Goal: Task Accomplishment & Management: Use online tool/utility

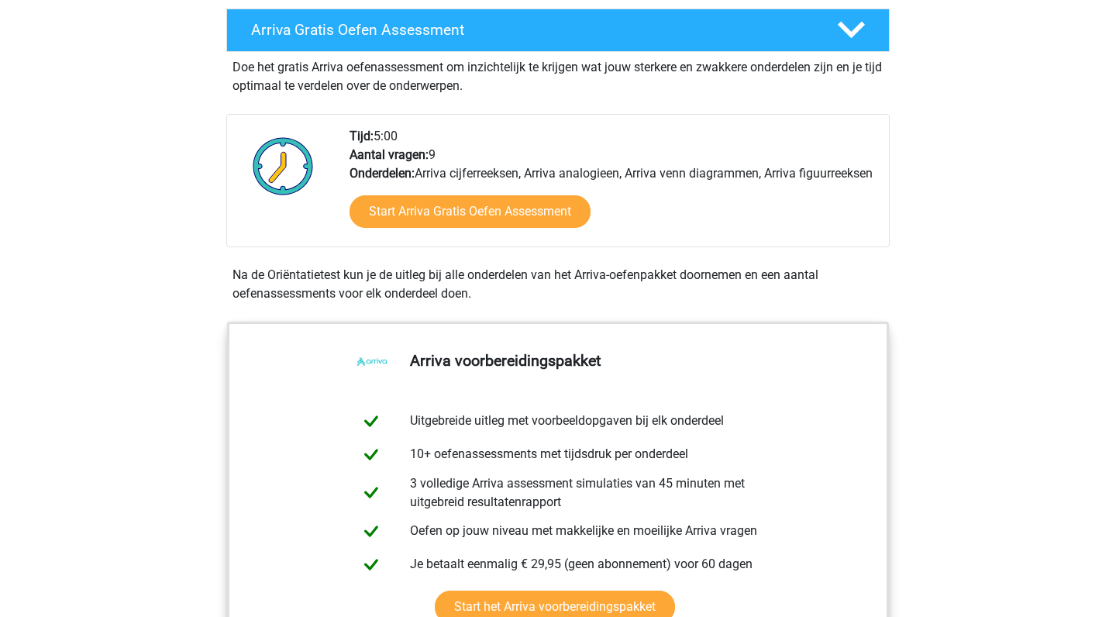
scroll to position [428, 0]
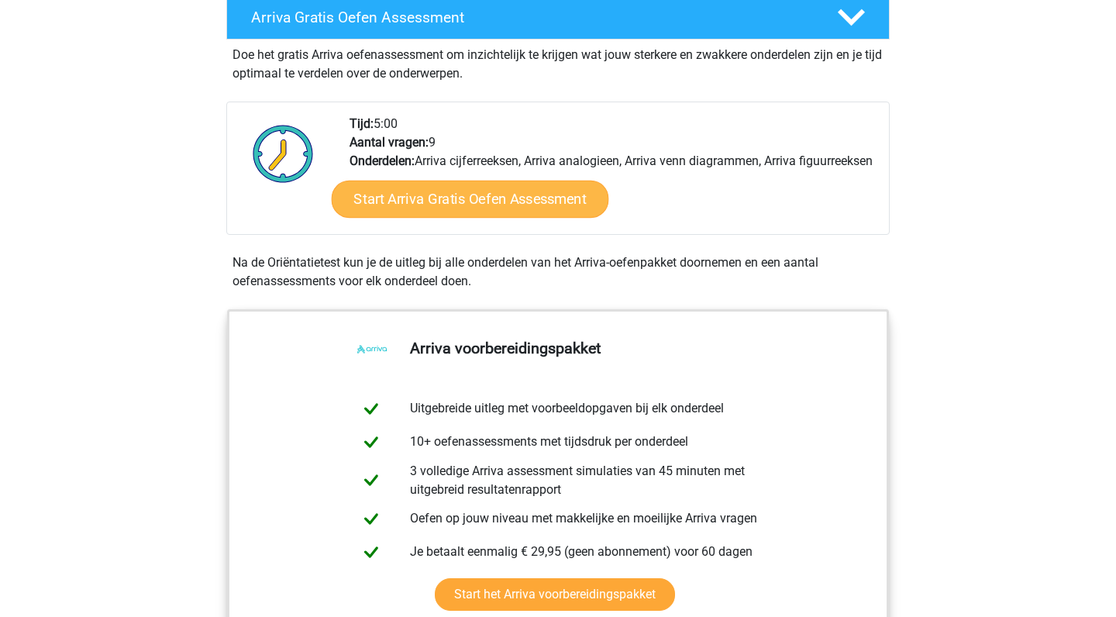
click at [466, 217] on link "Start Arriva Gratis Oefen Assessment" at bounding box center [470, 199] width 277 height 37
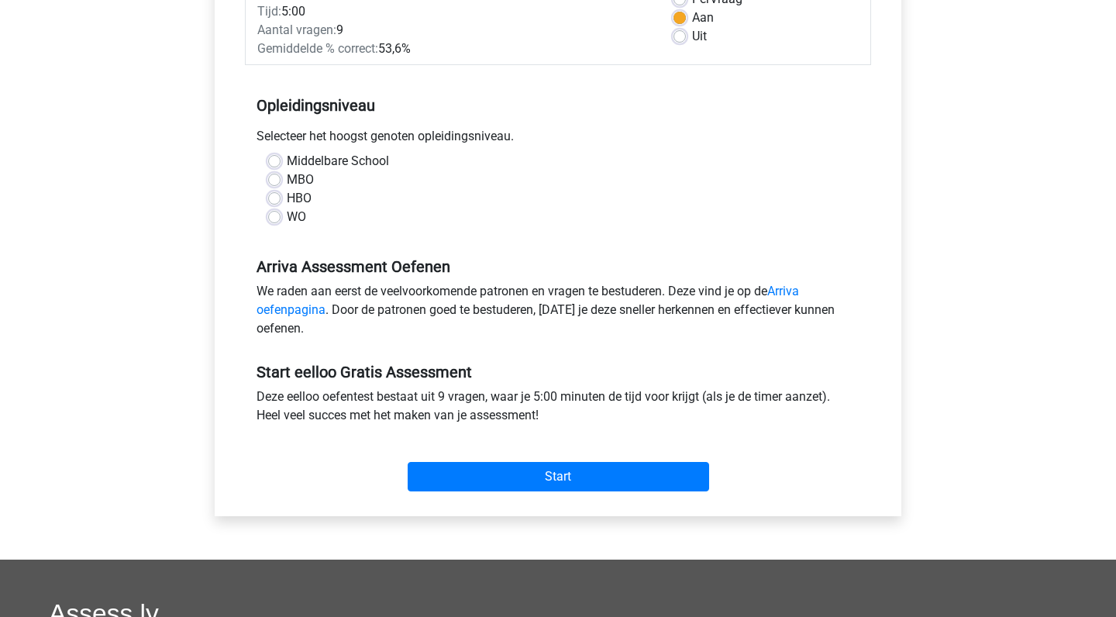
scroll to position [251, 0]
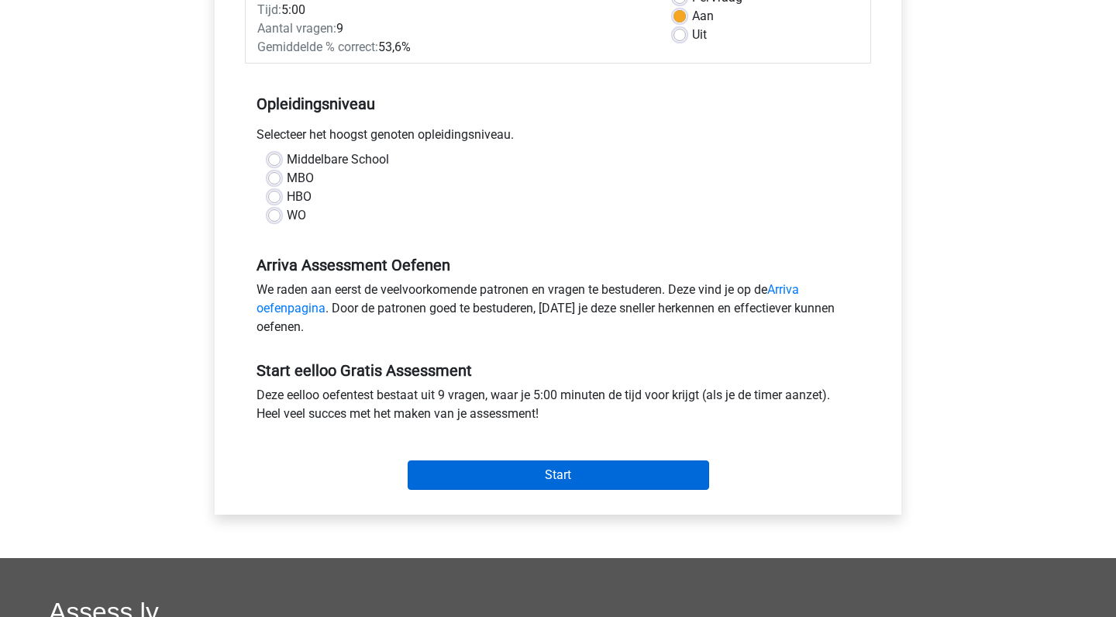
click at [555, 477] on input "Start" at bounding box center [558, 474] width 301 height 29
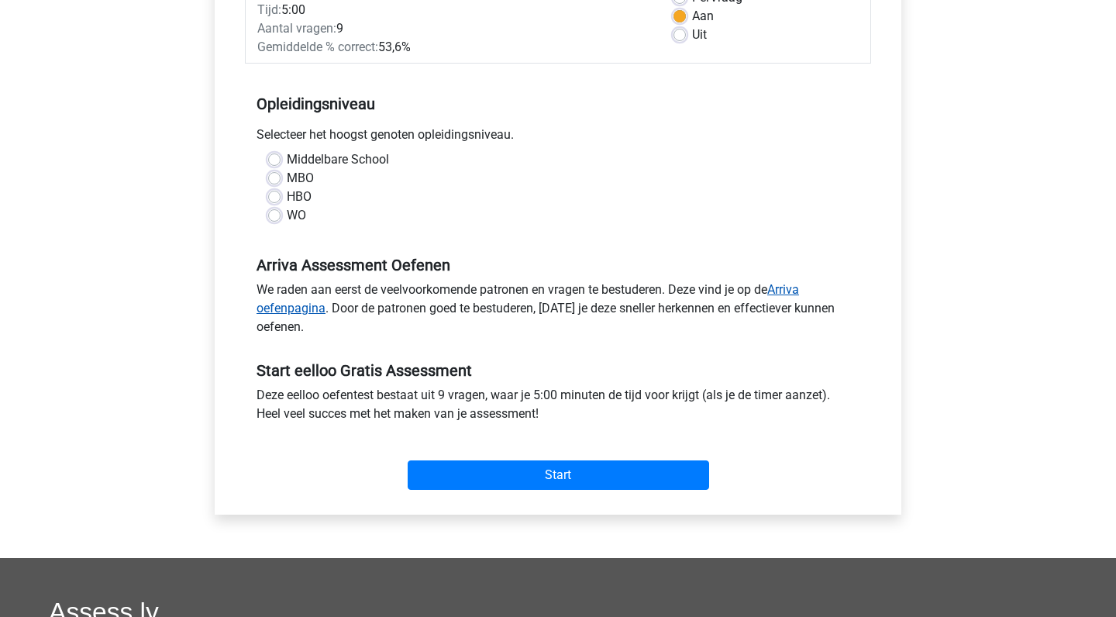
click at [797, 291] on link "Arriva oefenpagina" at bounding box center [528, 298] width 542 height 33
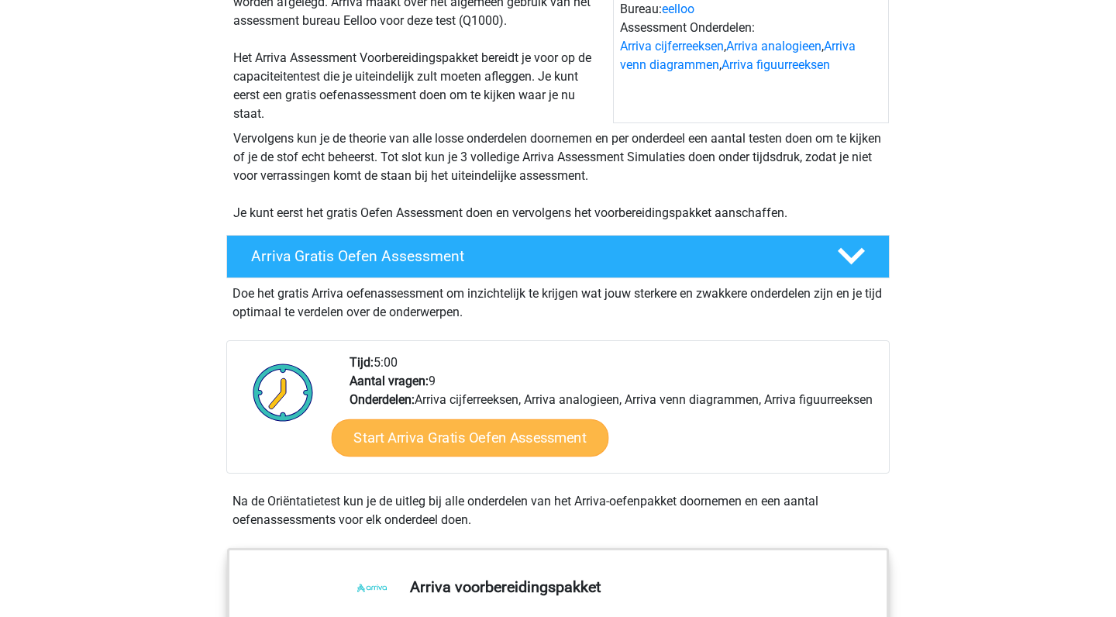
scroll to position [191, 0]
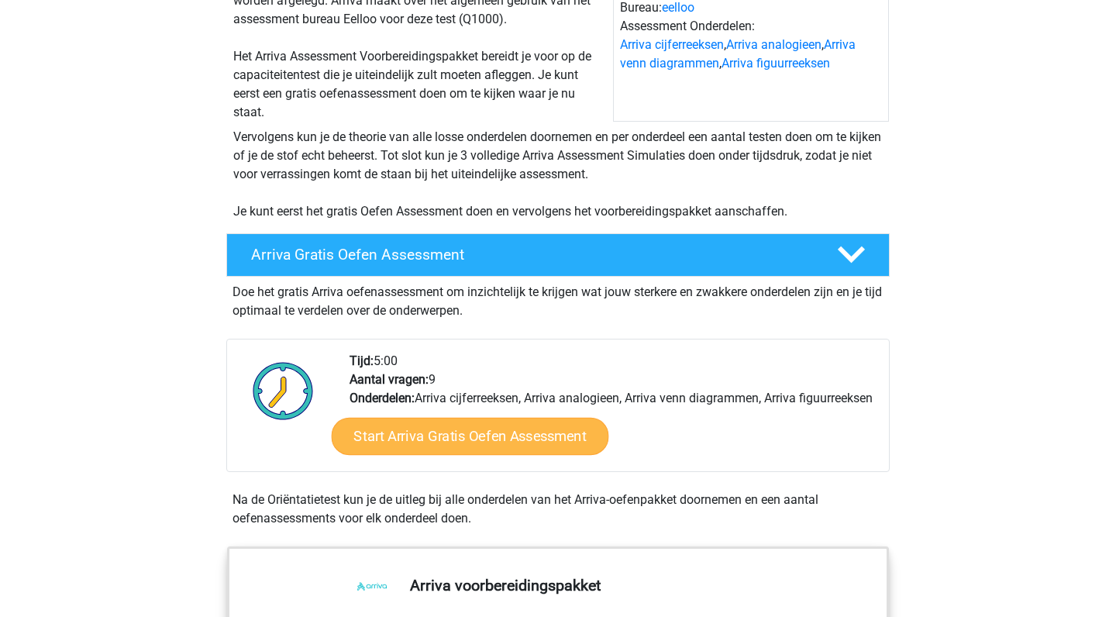
click at [502, 451] on link "Start Arriva Gratis Oefen Assessment" at bounding box center [470, 436] width 277 height 37
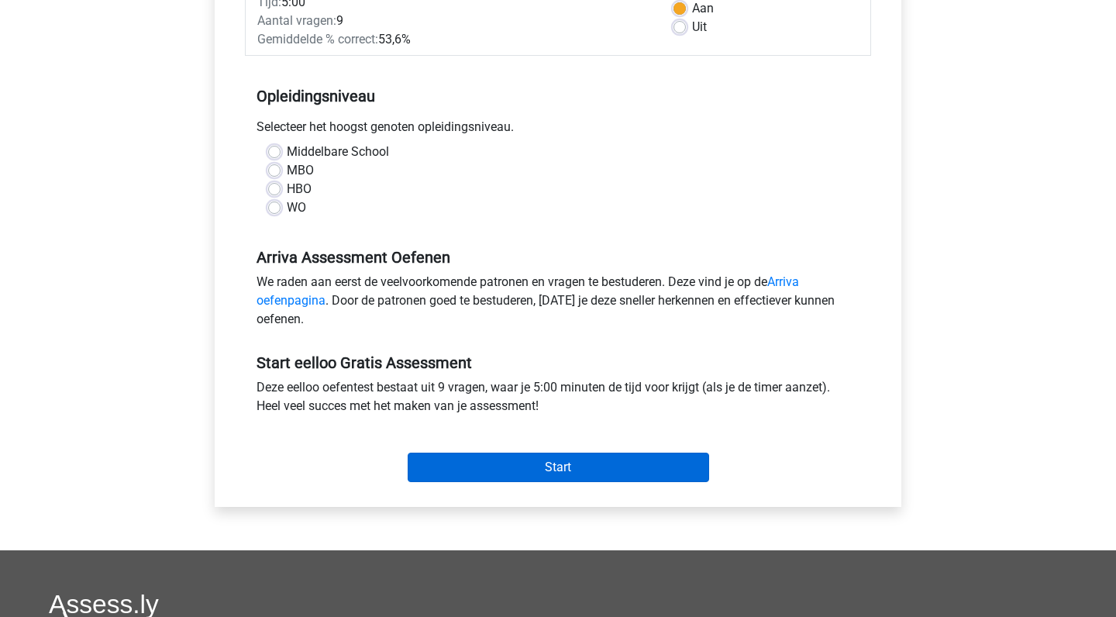
scroll to position [260, 0]
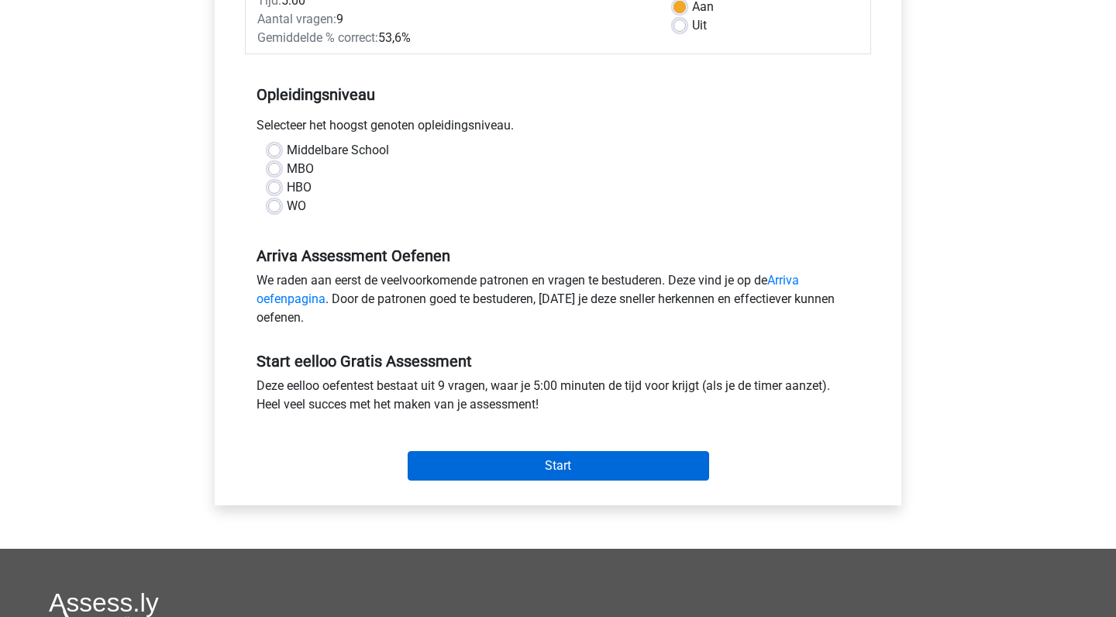
click at [556, 466] on input "Start" at bounding box center [558, 465] width 301 height 29
click at [563, 468] on input "Start" at bounding box center [558, 465] width 301 height 29
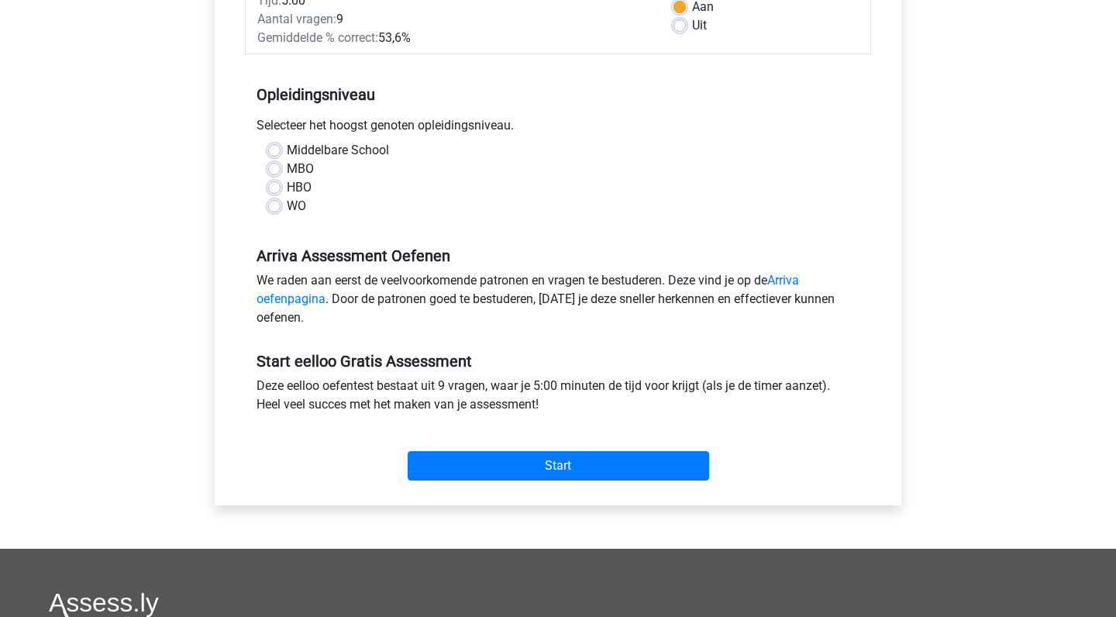
click at [552, 201] on div "WO" at bounding box center [558, 206] width 580 height 19
click at [287, 167] on label "MBO" at bounding box center [300, 169] width 27 height 19
click at [274, 167] on input "MBO" at bounding box center [274, 167] width 12 height 15
radio input "true"
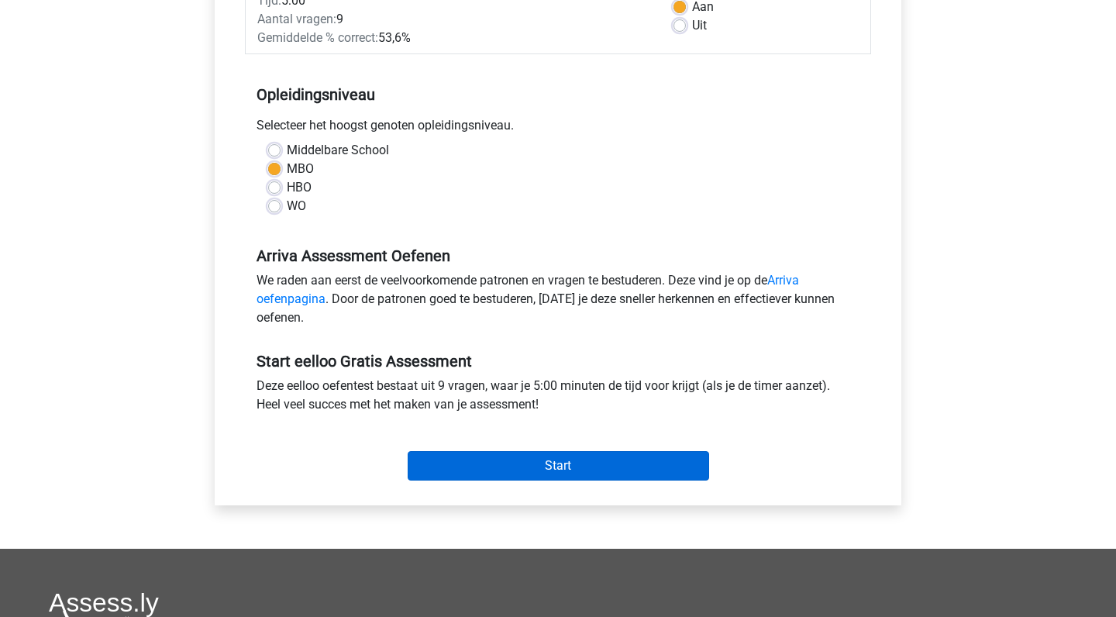
click at [542, 460] on input "Start" at bounding box center [558, 465] width 301 height 29
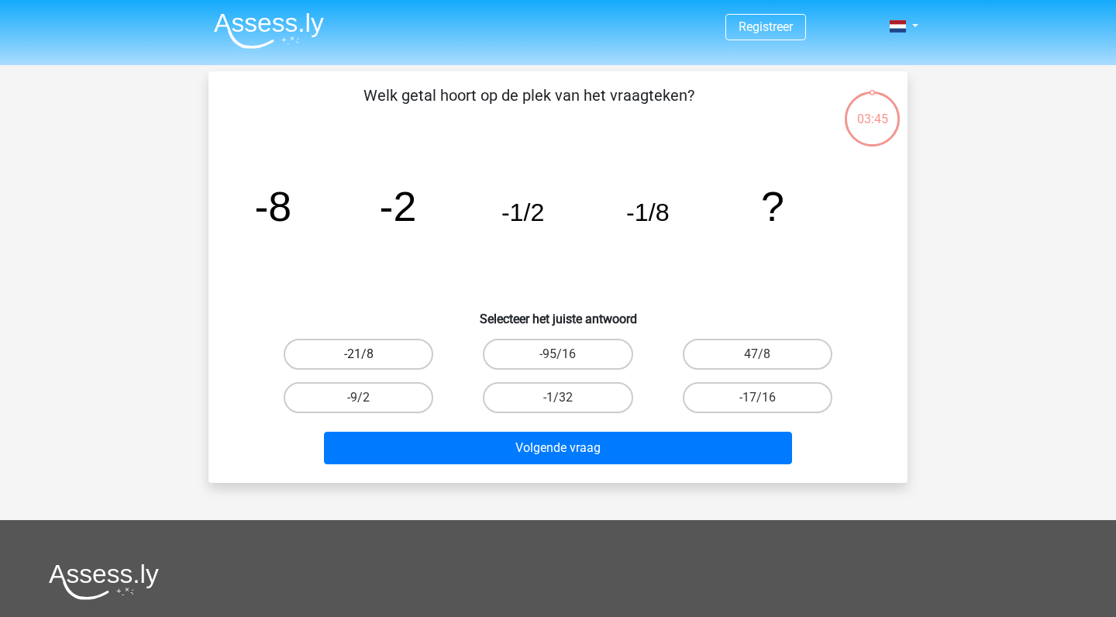
click at [371, 341] on label "-21/8" at bounding box center [359, 354] width 150 height 31
click at [369, 354] on input "-21/8" at bounding box center [364, 359] width 10 height 10
radio input "true"
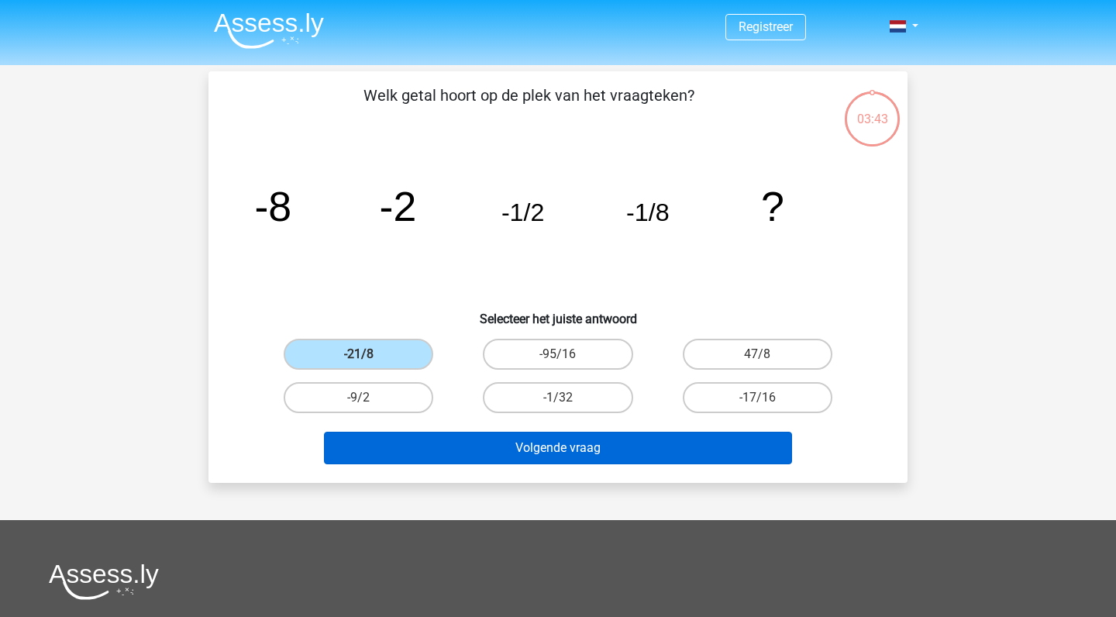
click at [583, 446] on button "Volgende vraag" at bounding box center [558, 448] width 469 height 33
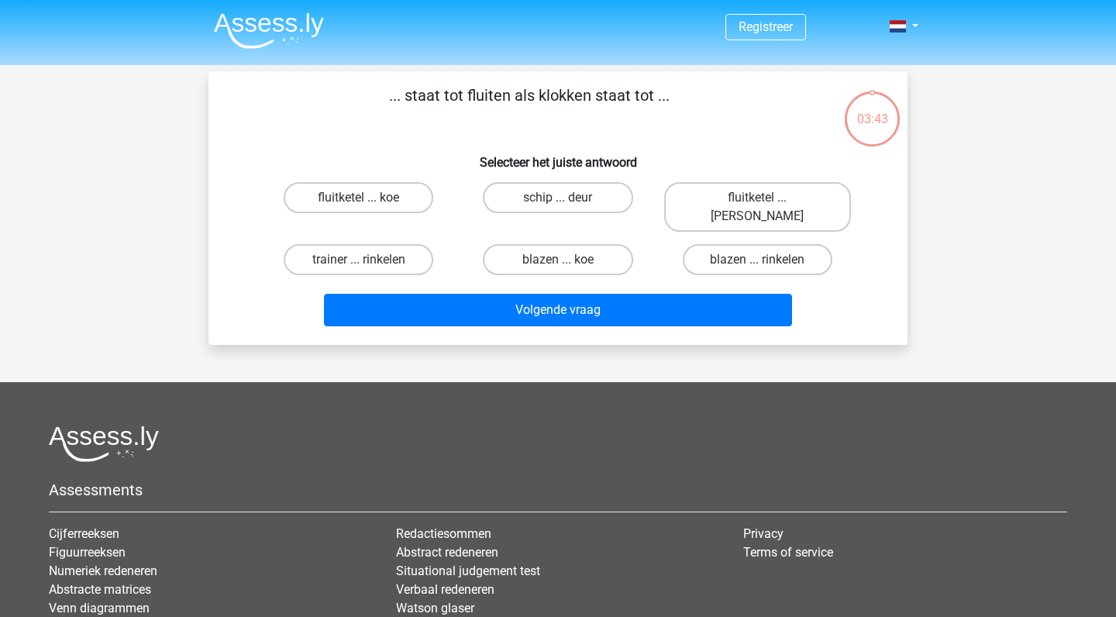
scroll to position [71, 0]
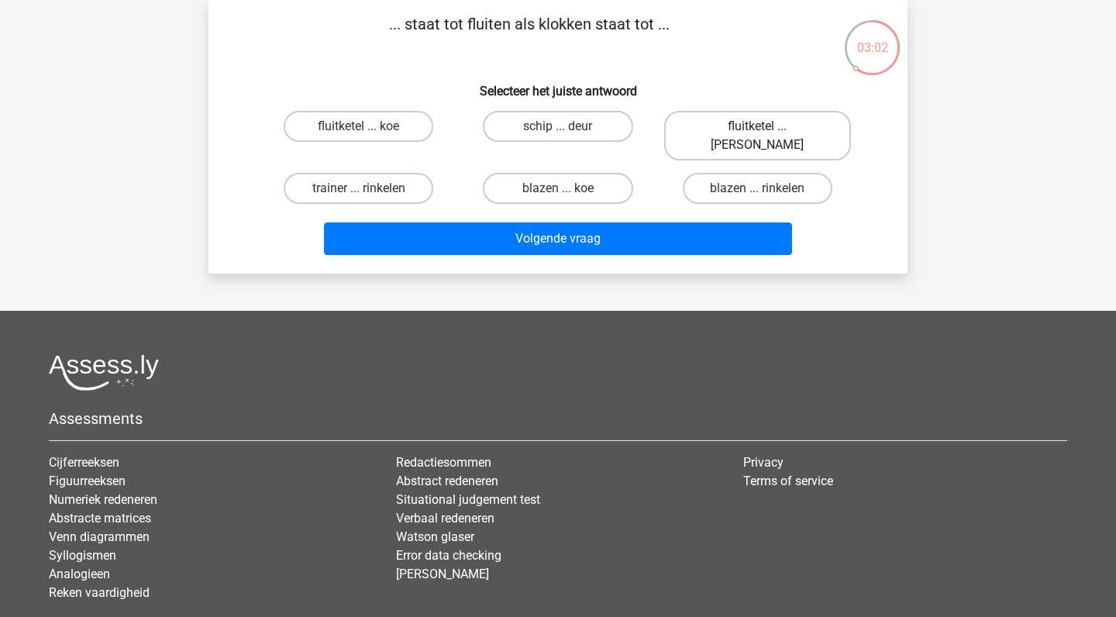
click at [758, 124] on label "fluitketel ... luiden" at bounding box center [757, 136] width 187 height 50
click at [758, 126] on input "fluitketel ... luiden" at bounding box center [762, 131] width 10 height 10
radio input "true"
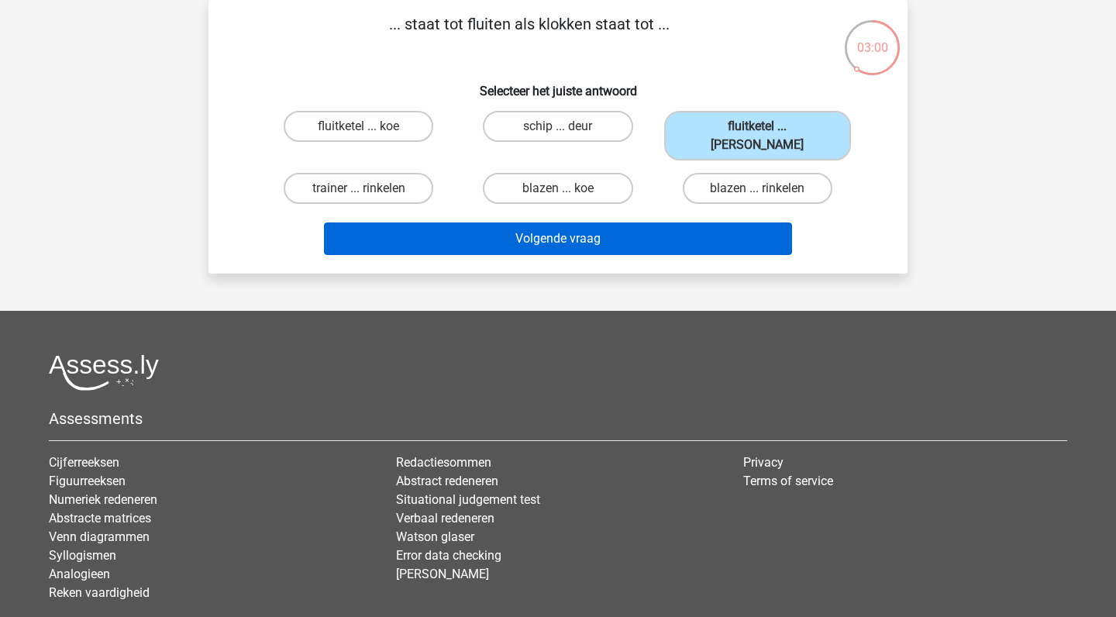
click at [573, 222] on button "Volgende vraag" at bounding box center [558, 238] width 469 height 33
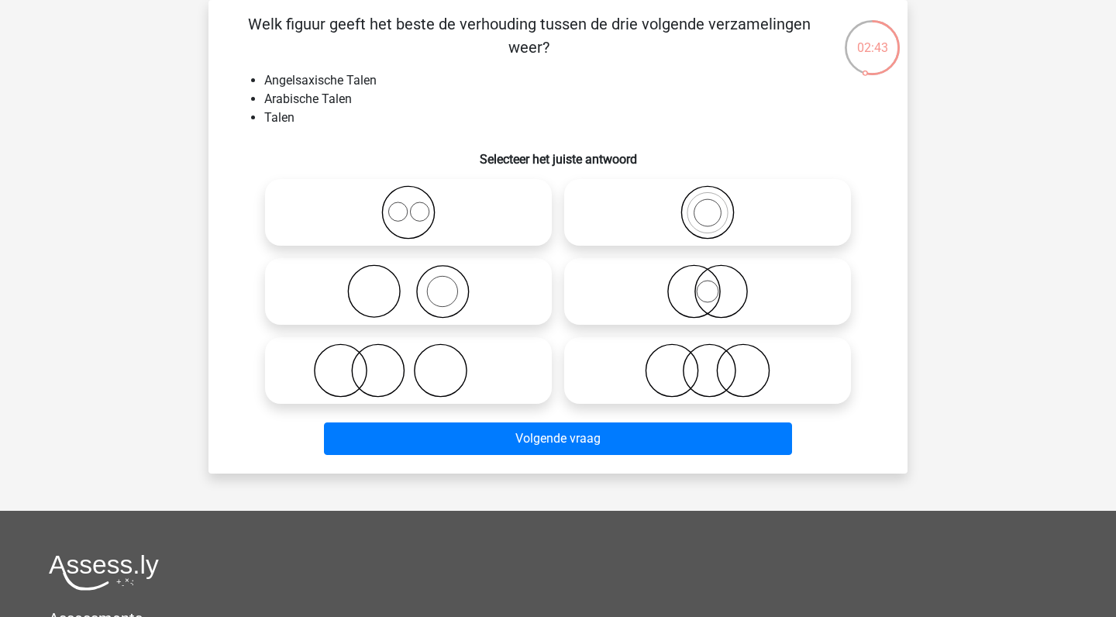
click at [711, 293] on icon at bounding box center [707, 291] width 274 height 54
click at [711, 284] on input "radio" at bounding box center [713, 279] width 10 height 10
radio input "true"
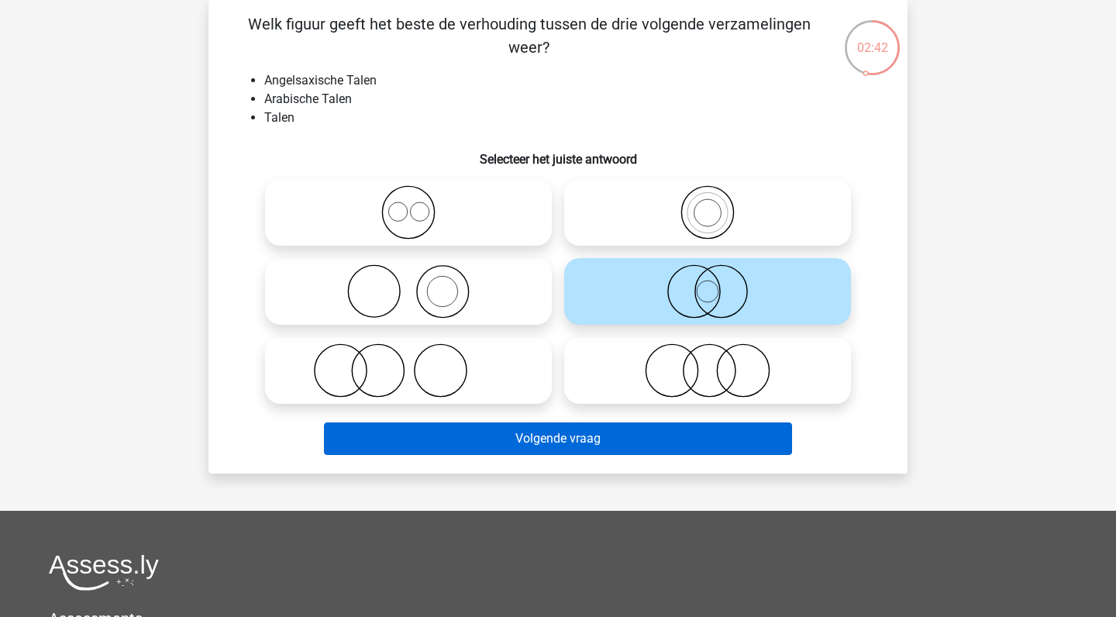
click at [576, 444] on button "Volgende vraag" at bounding box center [558, 438] width 469 height 33
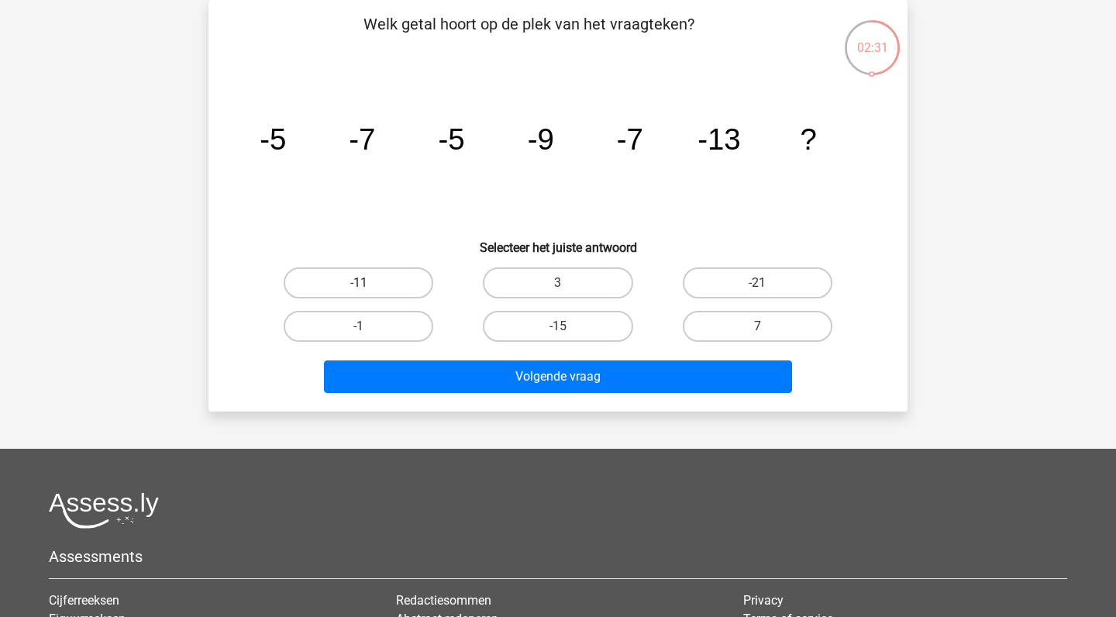
click at [356, 281] on label "-11" at bounding box center [359, 282] width 150 height 31
click at [359, 283] on input "-11" at bounding box center [364, 288] width 10 height 10
radio input "true"
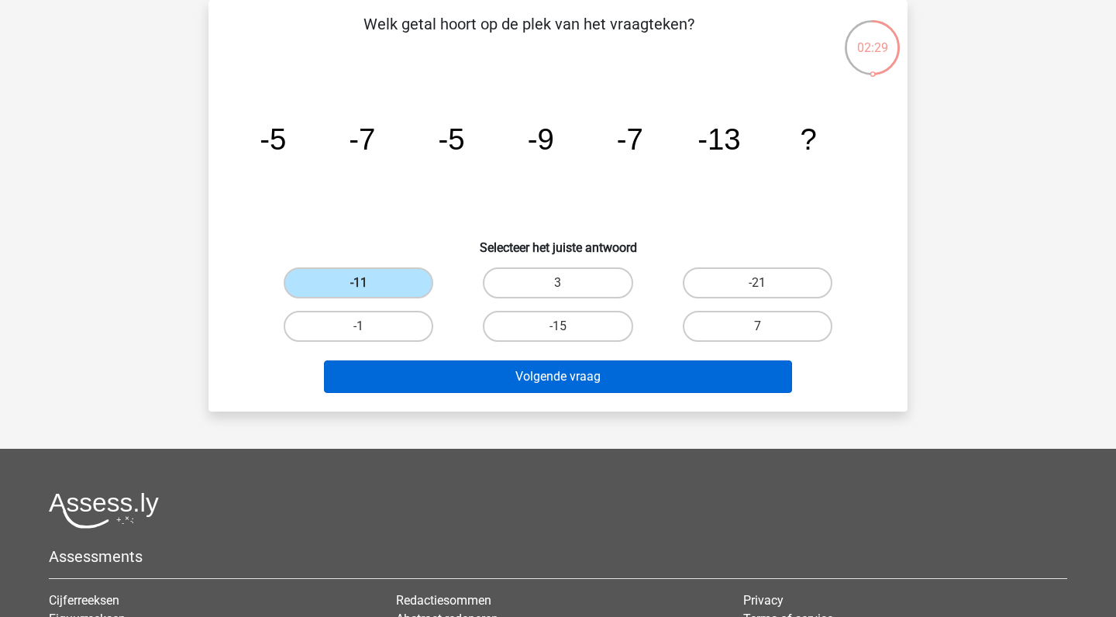
click at [555, 378] on button "Volgende vraag" at bounding box center [558, 376] width 469 height 33
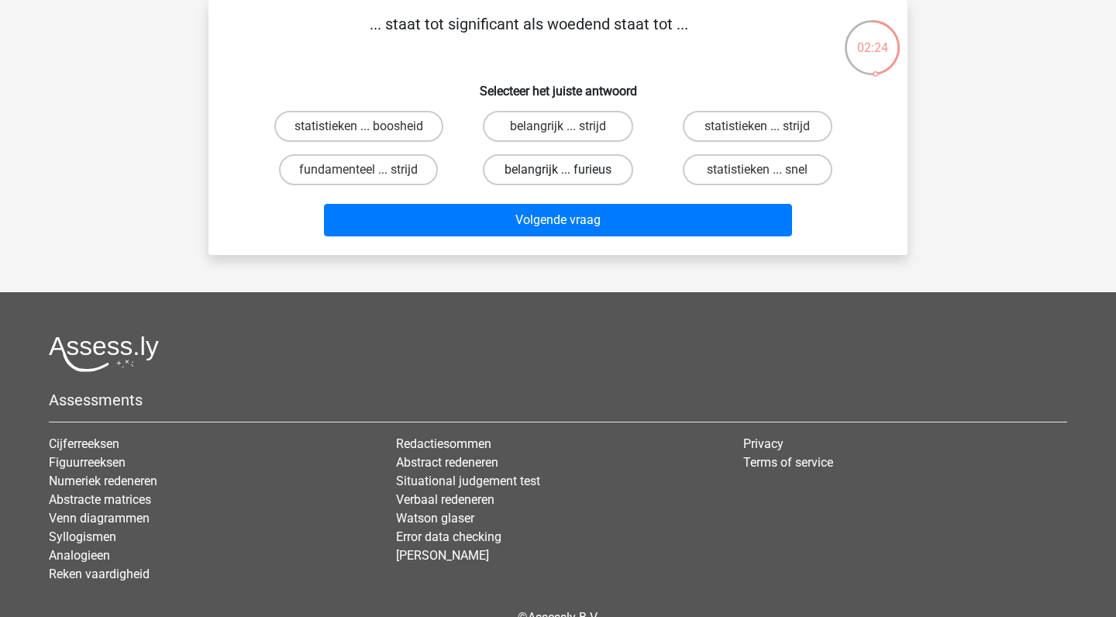
click at [561, 167] on label "belangrijk ... furieus" at bounding box center [558, 169] width 150 height 31
click at [561, 170] on input "belangrijk ... furieus" at bounding box center [563, 175] width 10 height 10
radio input "true"
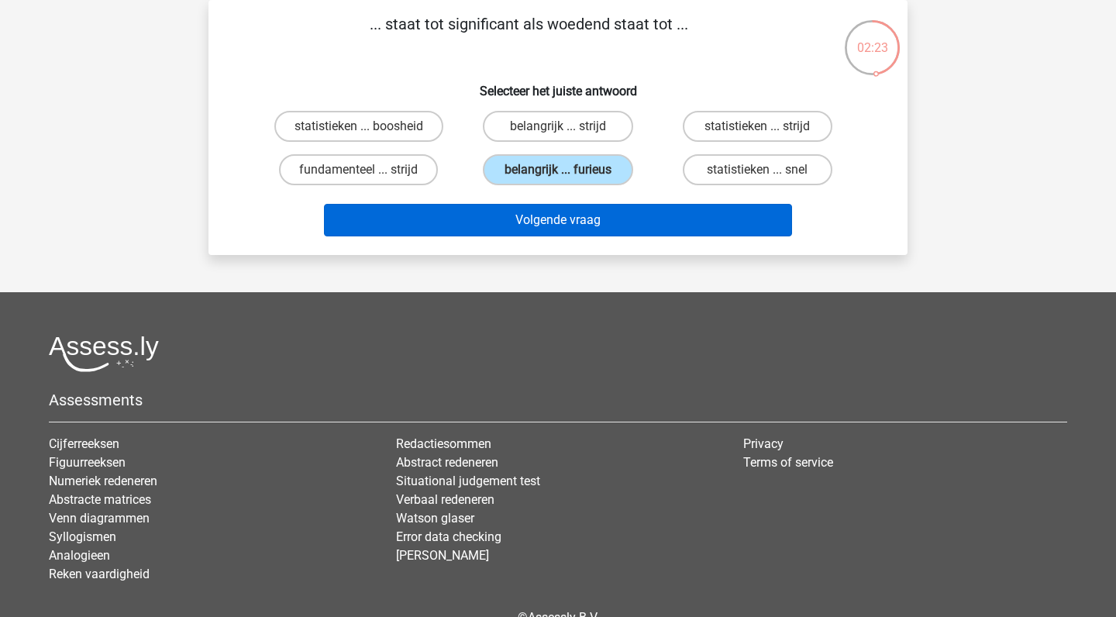
click at [567, 219] on button "Volgende vraag" at bounding box center [558, 220] width 469 height 33
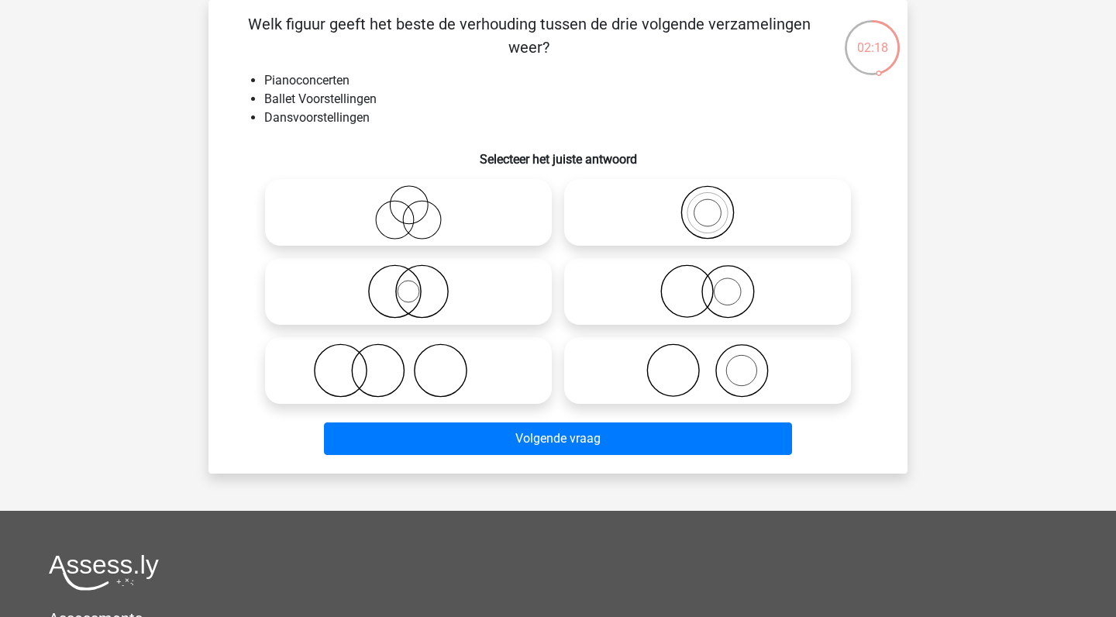
click at [721, 301] on icon at bounding box center [707, 291] width 274 height 54
click at [718, 284] on input "radio" at bounding box center [713, 279] width 10 height 10
radio input "true"
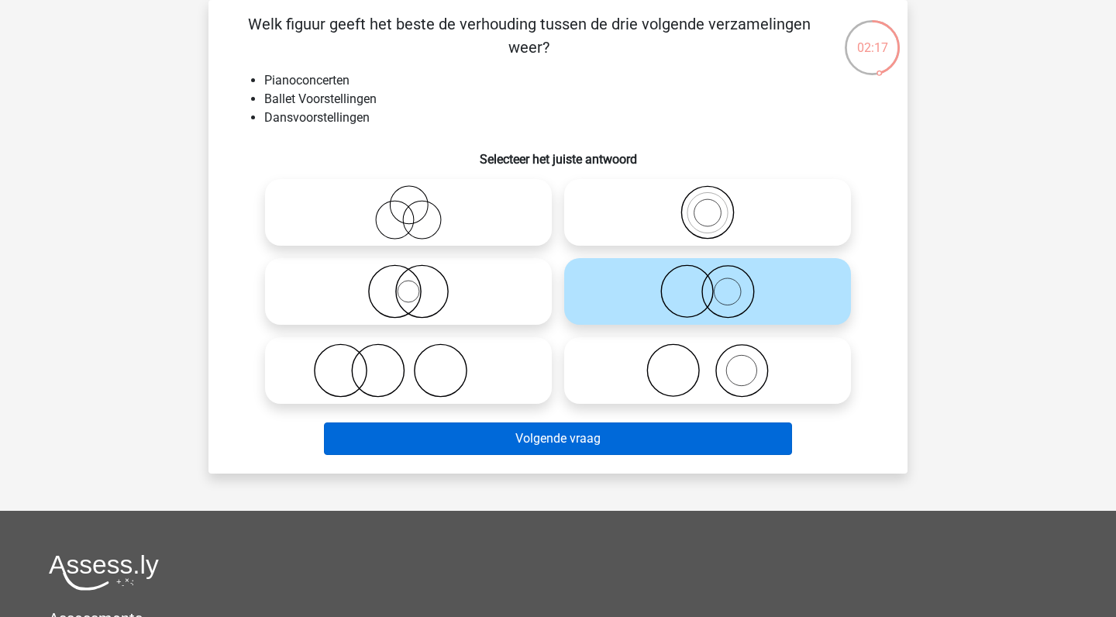
click at [622, 446] on button "Volgende vraag" at bounding box center [558, 438] width 469 height 33
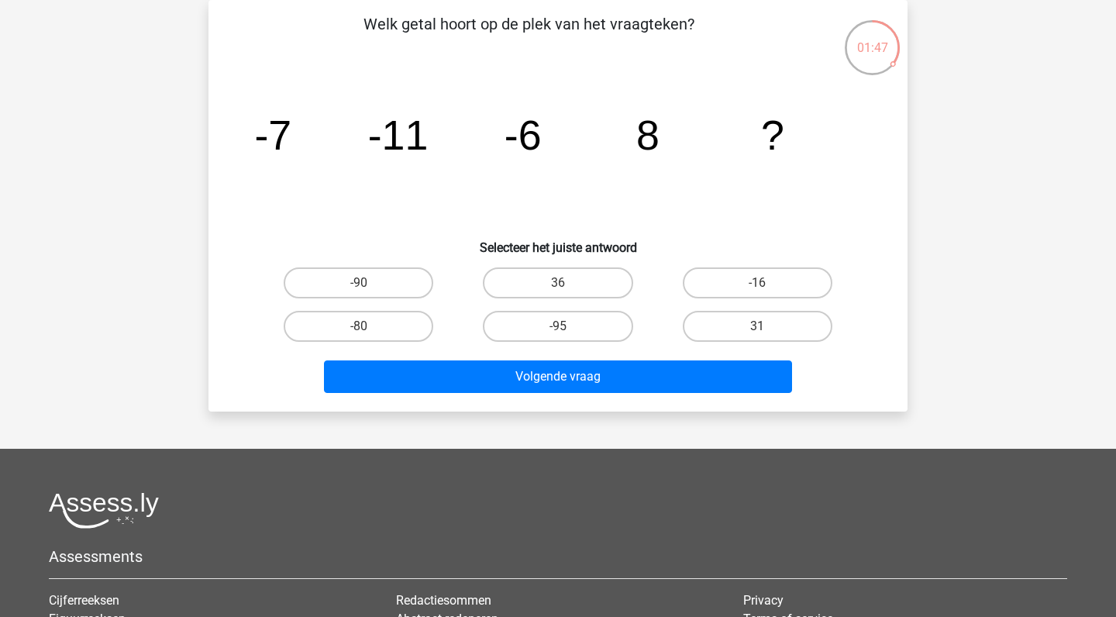
click at [562, 283] on input "36" at bounding box center [563, 288] width 10 height 10
radio input "true"
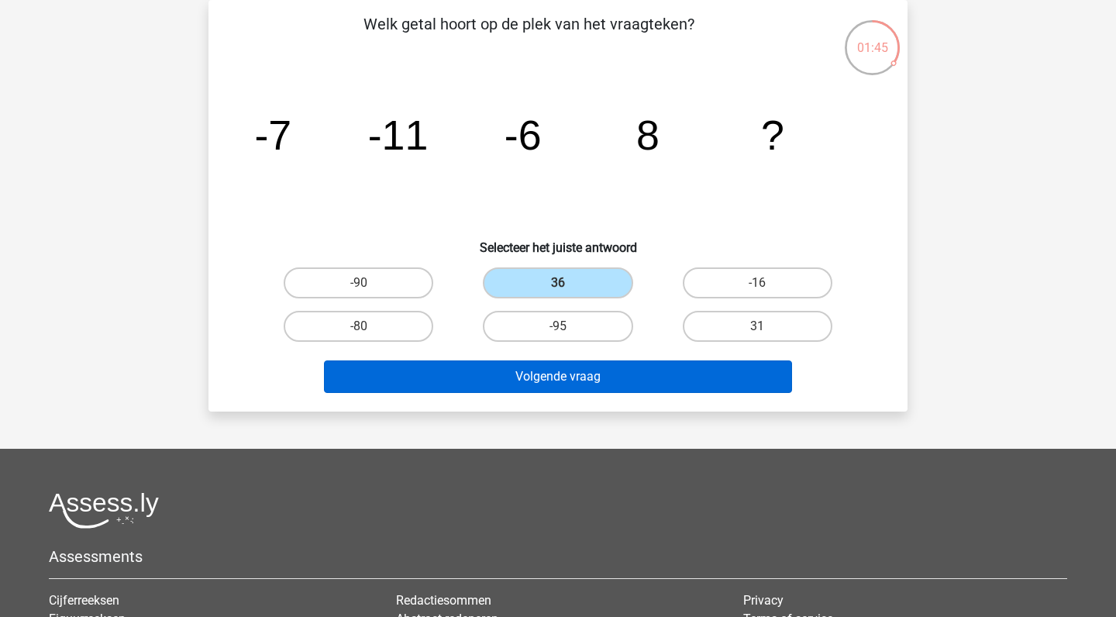
click at [565, 377] on button "Volgende vraag" at bounding box center [558, 376] width 469 height 33
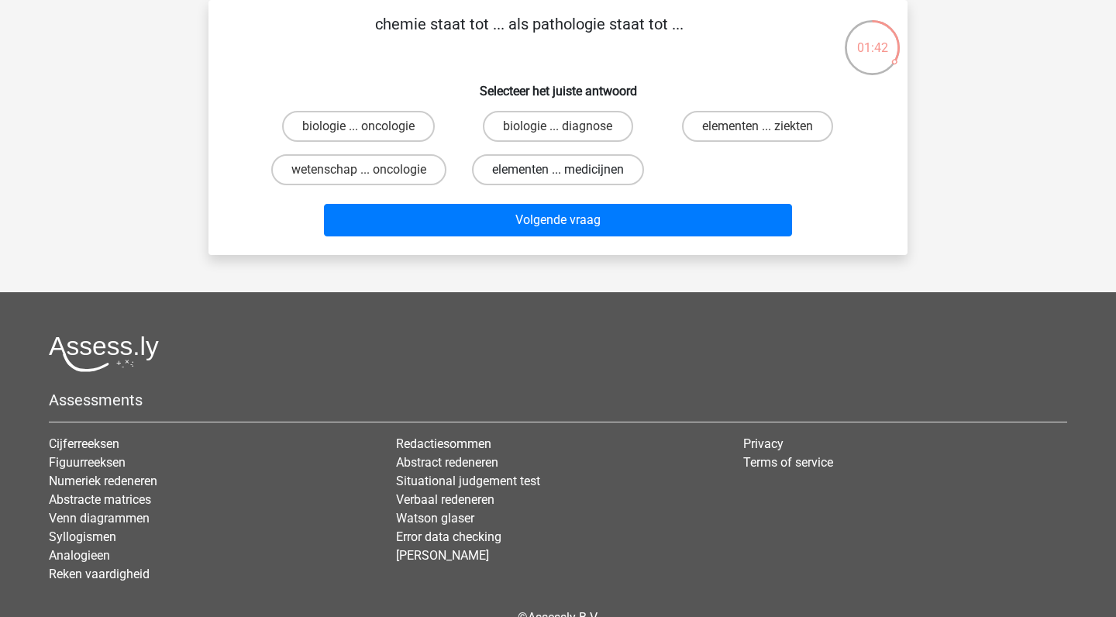
click at [542, 170] on label "elementen ... medicijnen" at bounding box center [558, 169] width 172 height 31
click at [558, 170] on input "elementen ... medicijnen" at bounding box center [563, 175] width 10 height 10
radio input "true"
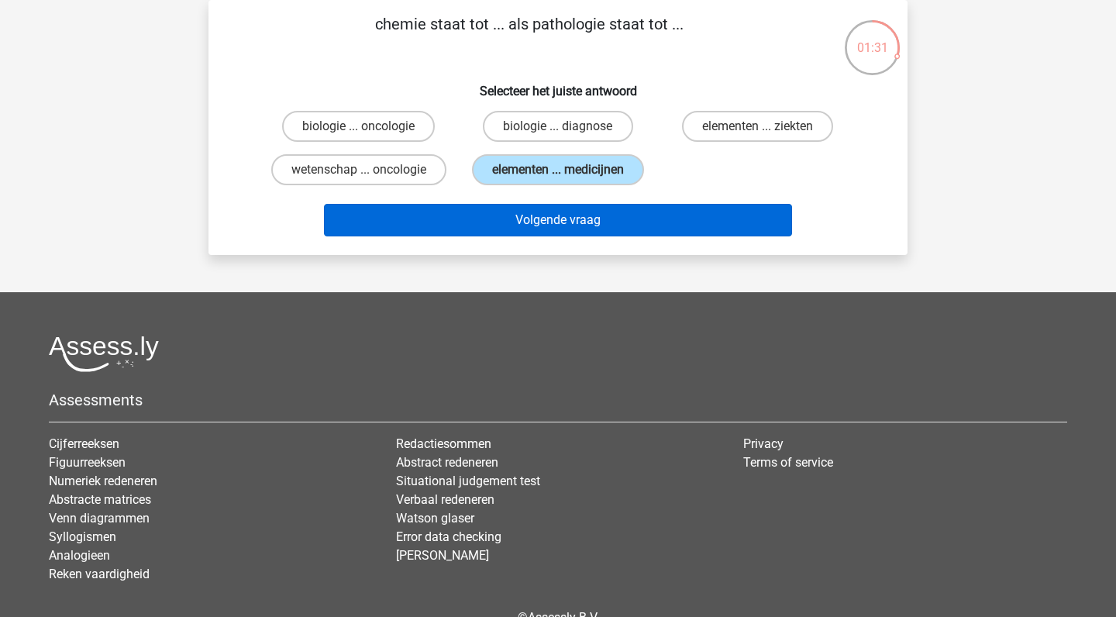
click at [564, 236] on button "Volgende vraag" at bounding box center [558, 220] width 469 height 33
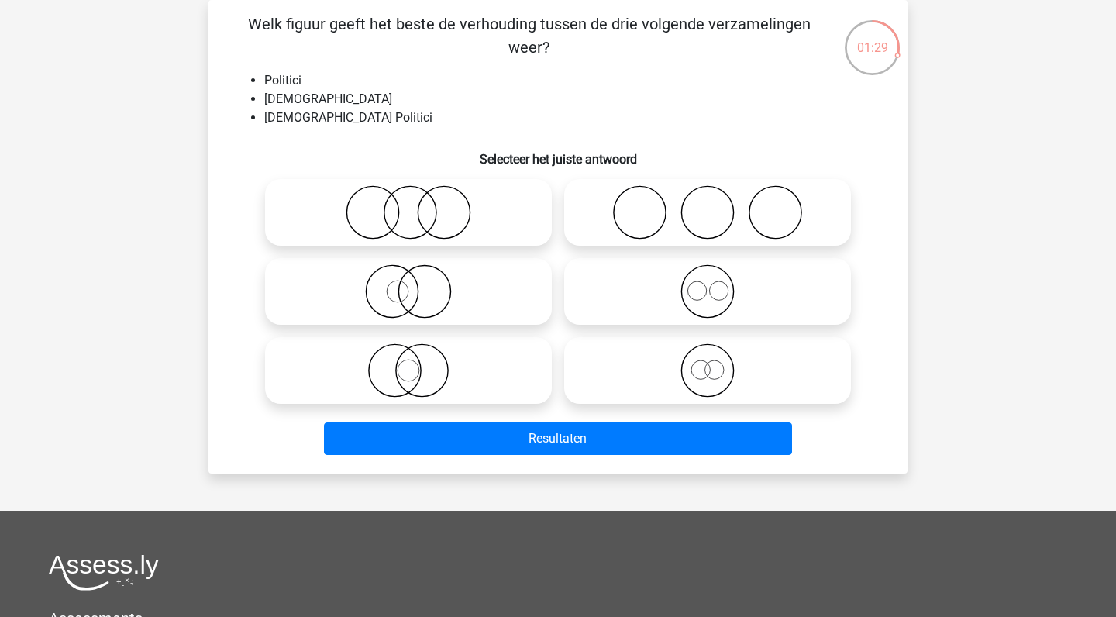
click at [415, 302] on icon at bounding box center [408, 291] width 274 height 54
click at [415, 284] on input "radio" at bounding box center [413, 279] width 10 height 10
radio input "true"
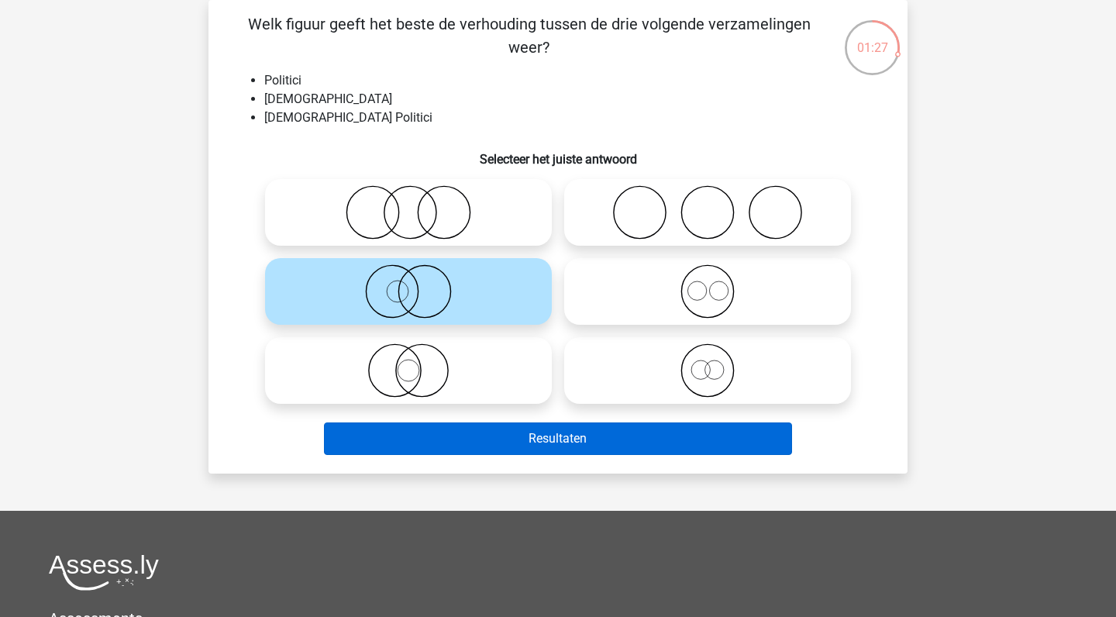
click at [565, 445] on button "Resultaten" at bounding box center [558, 438] width 469 height 33
